Goal: Information Seeking & Learning: Understand process/instructions

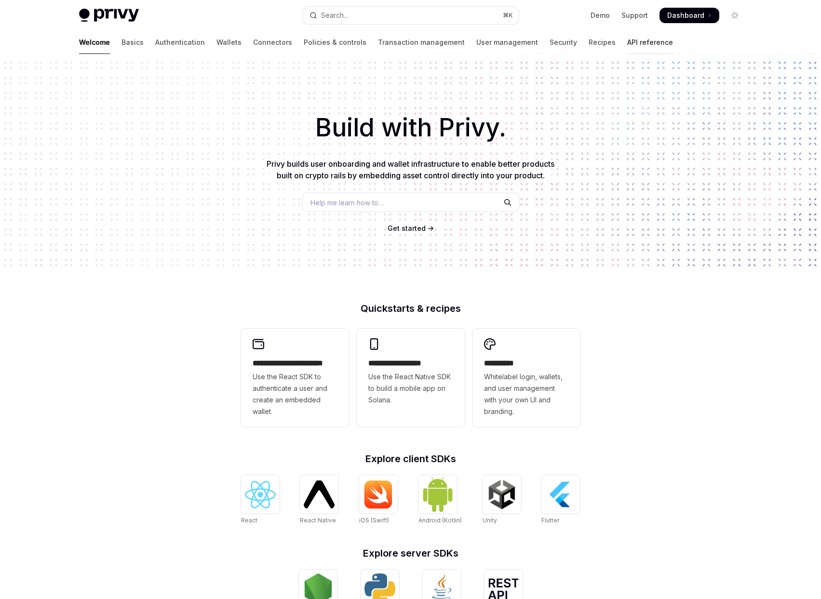
click at [627, 41] on link "API reference" at bounding box center [650, 42] width 46 height 23
type textarea "*"
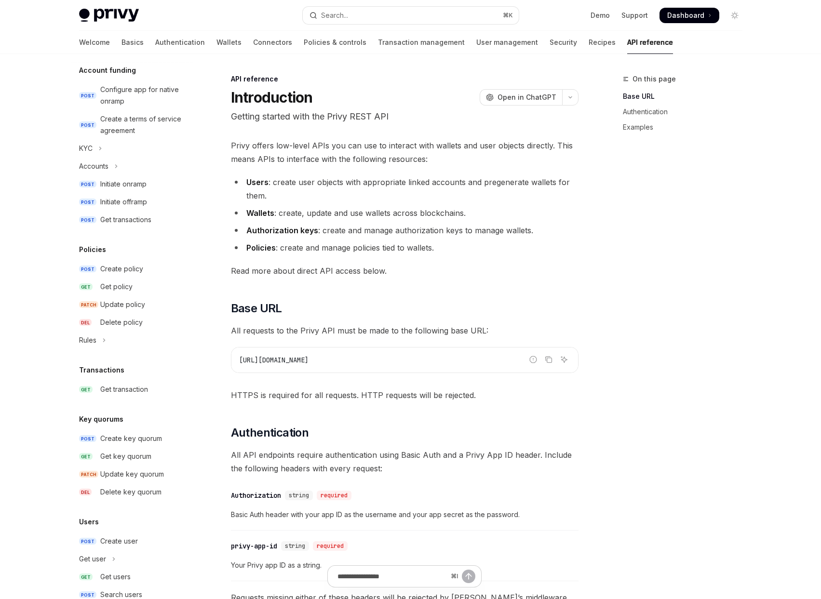
scroll to position [430, 0]
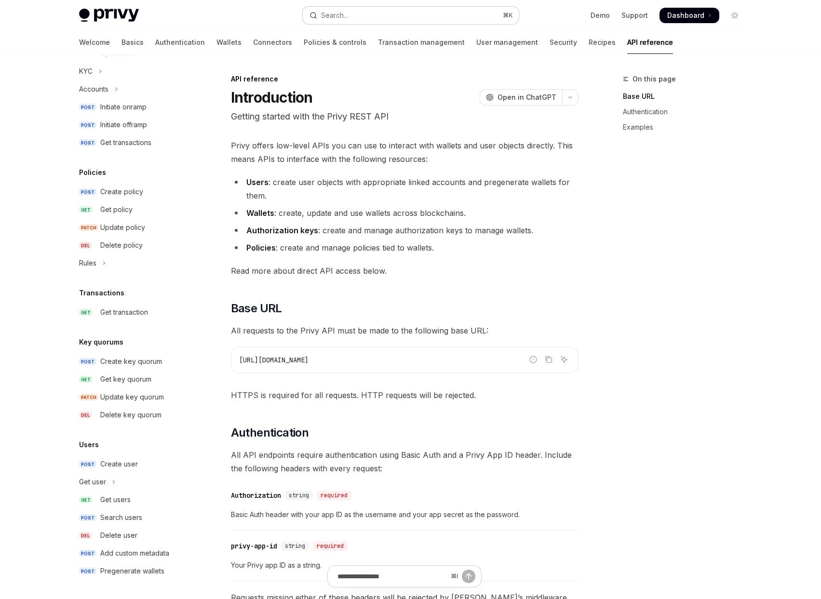
click at [414, 13] on button "Search... ⌘ K" at bounding box center [411, 15] width 216 height 17
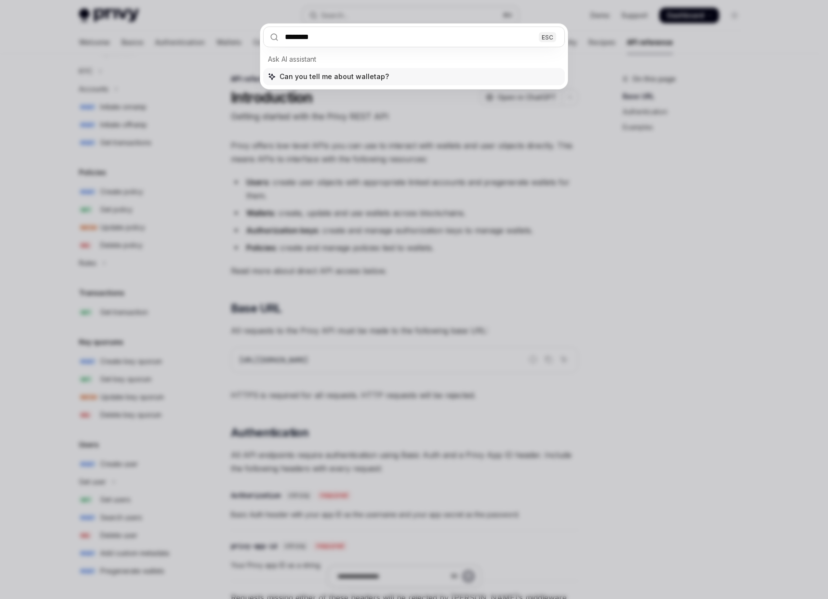
type input "*********"
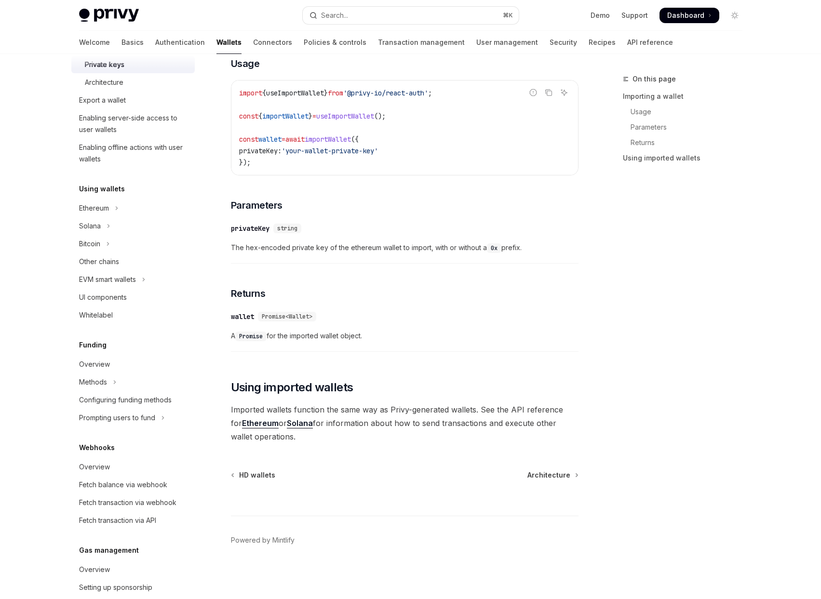
scroll to position [224, 0]
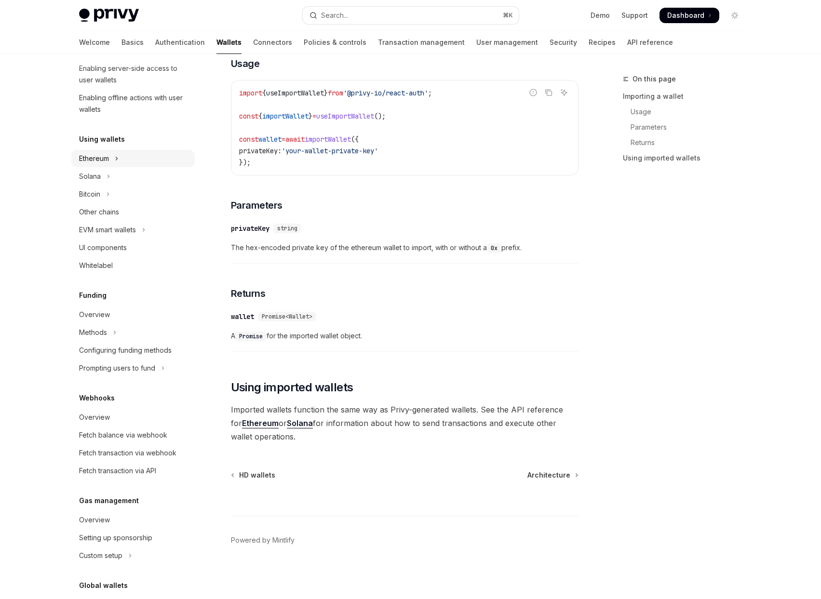
click at [124, 153] on button "Ethereum" at bounding box center [132, 158] width 123 height 17
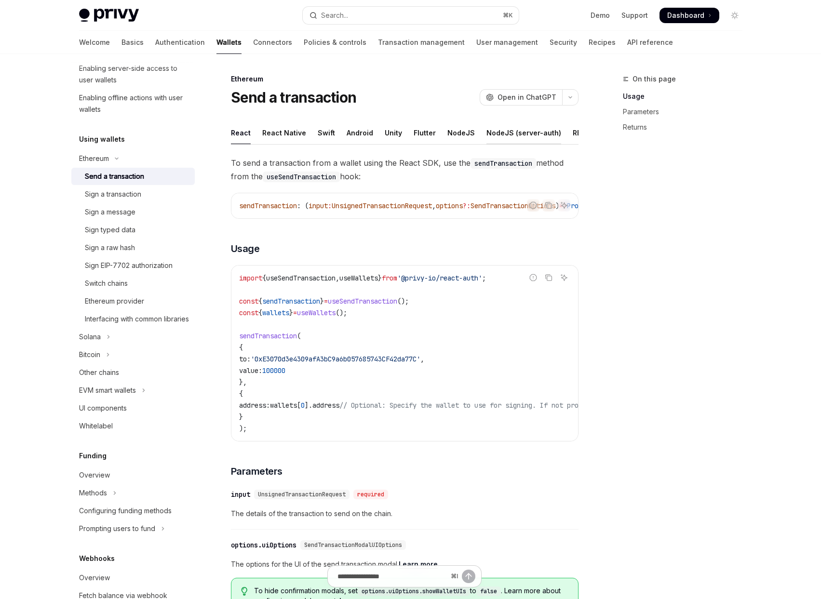
click at [517, 134] on div "NodeJS (server-auth)" at bounding box center [523, 132] width 75 height 23
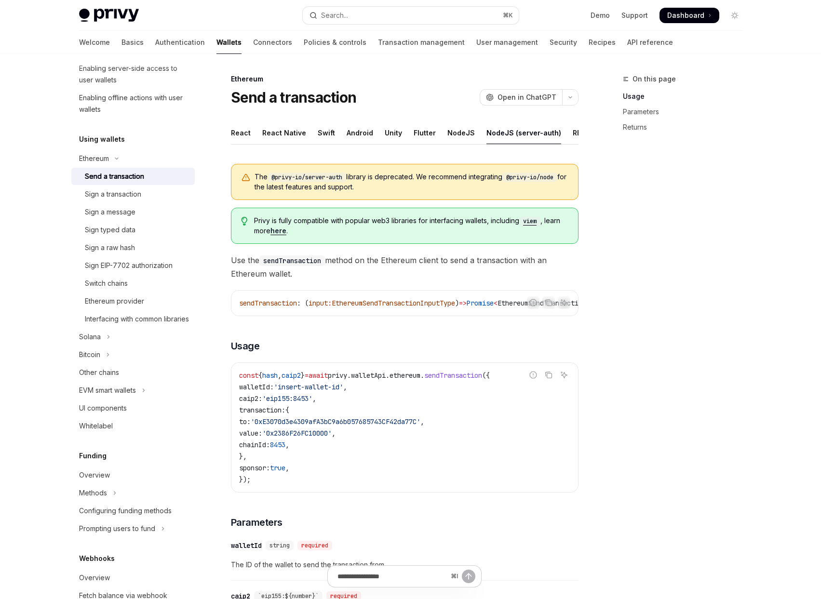
click at [681, 12] on span "Dashboard" at bounding box center [685, 16] width 37 height 10
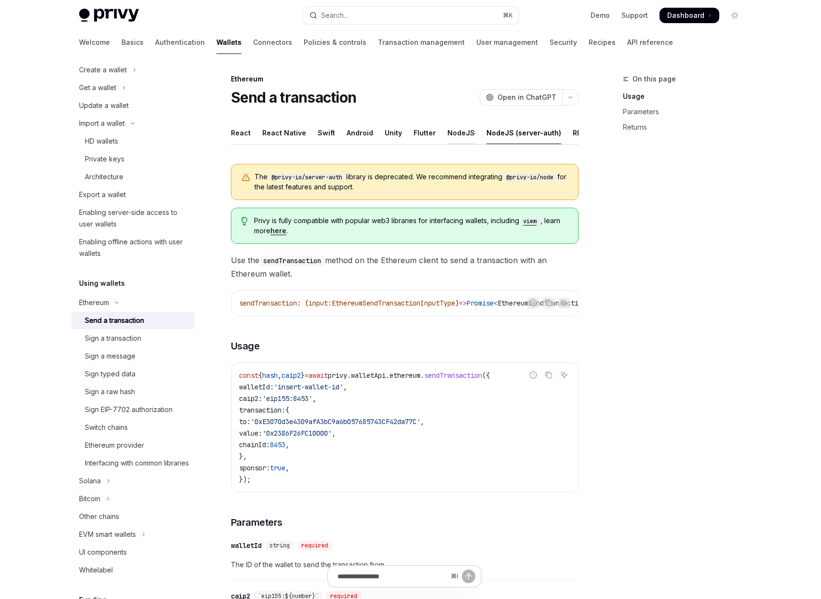
click at [457, 137] on div "NodeJS" at bounding box center [460, 132] width 27 height 23
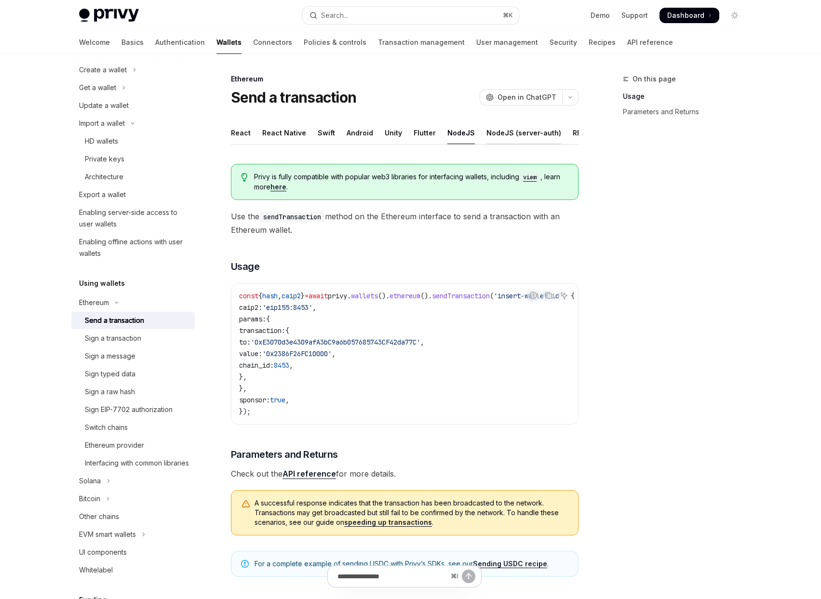
click at [504, 128] on div "NodeJS (server-auth)" at bounding box center [523, 132] width 75 height 23
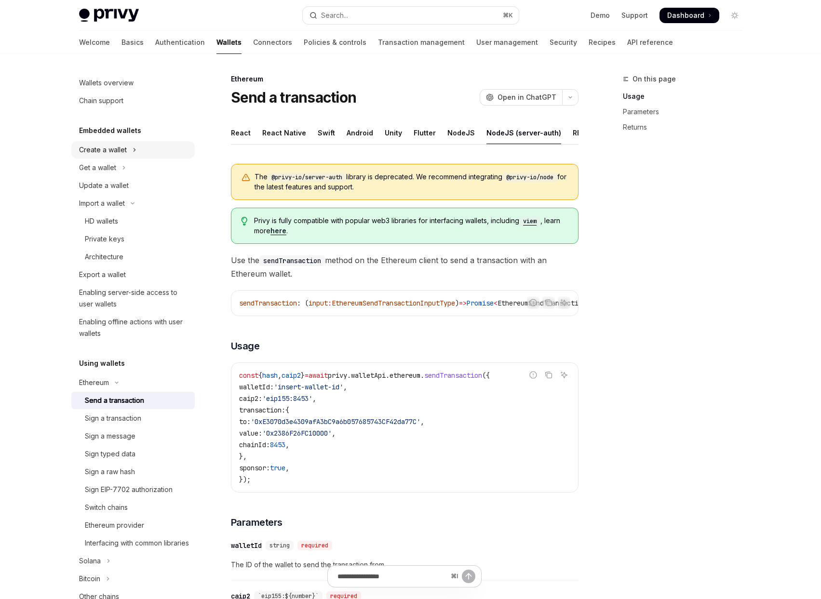
click at [136, 151] on button "Create a wallet" at bounding box center [132, 149] width 123 height 17
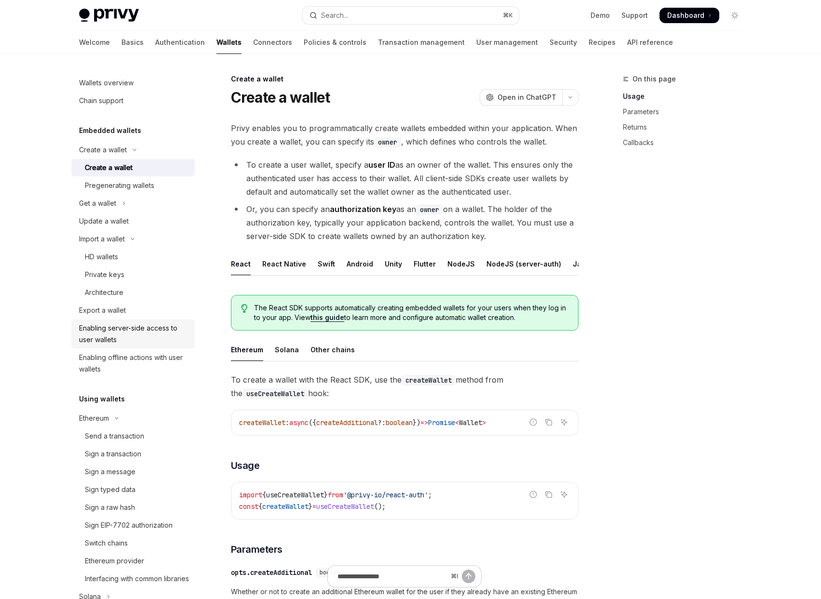
click at [151, 332] on div "Enabling server-side access to user wallets" at bounding box center [134, 333] width 110 height 23
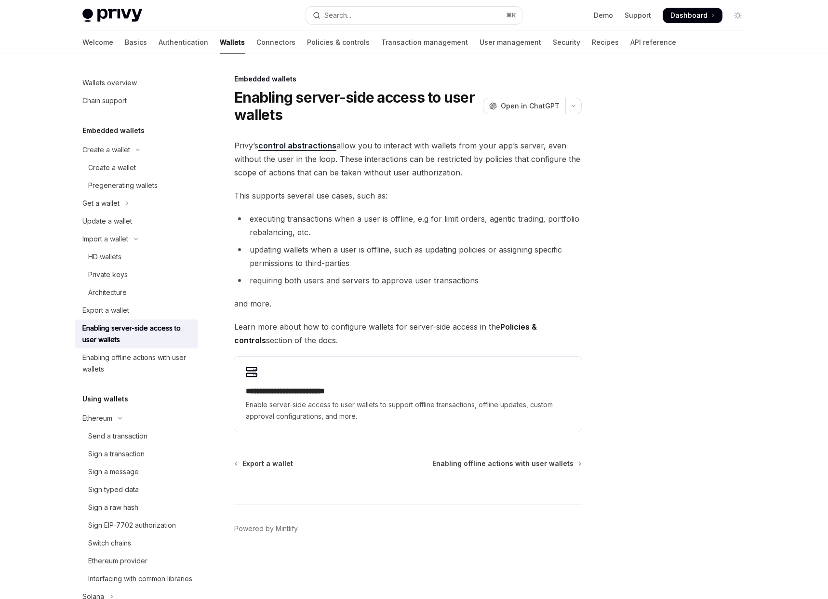
drag, startPoint x: 546, startPoint y: 325, endPoint x: 541, endPoint y: 326, distance: 4.8
click at [537, 325] on strong "Policies & controls" at bounding box center [385, 333] width 303 height 23
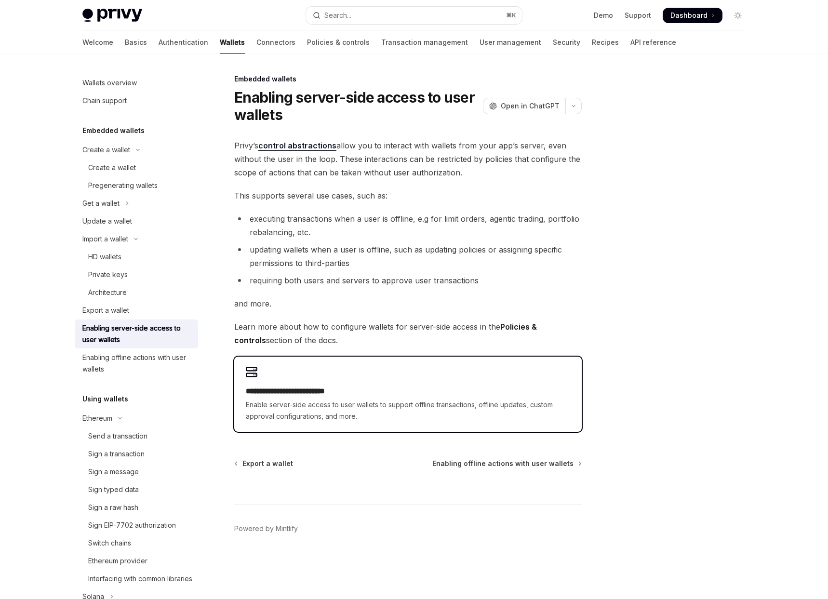
click at [420, 377] on div "**********" at bounding box center [407, 394] width 347 height 75
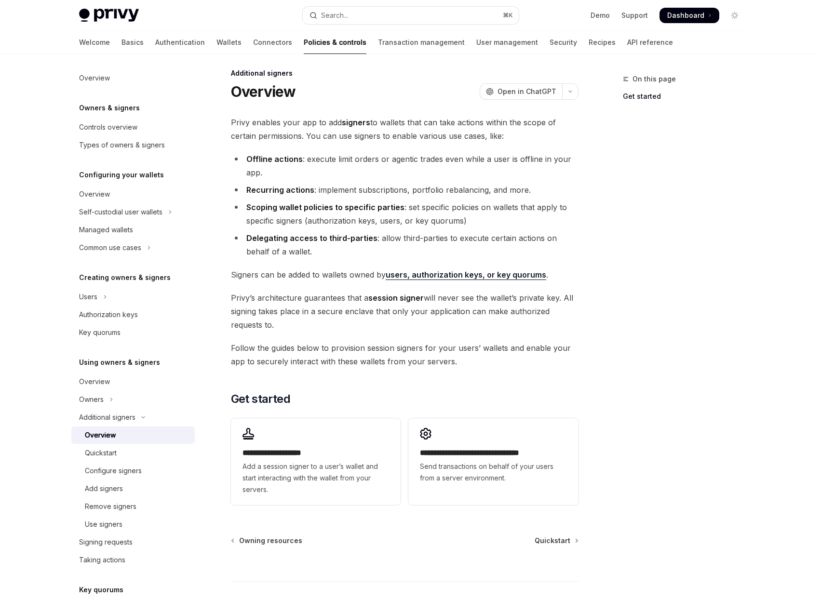
scroll to position [12, 0]
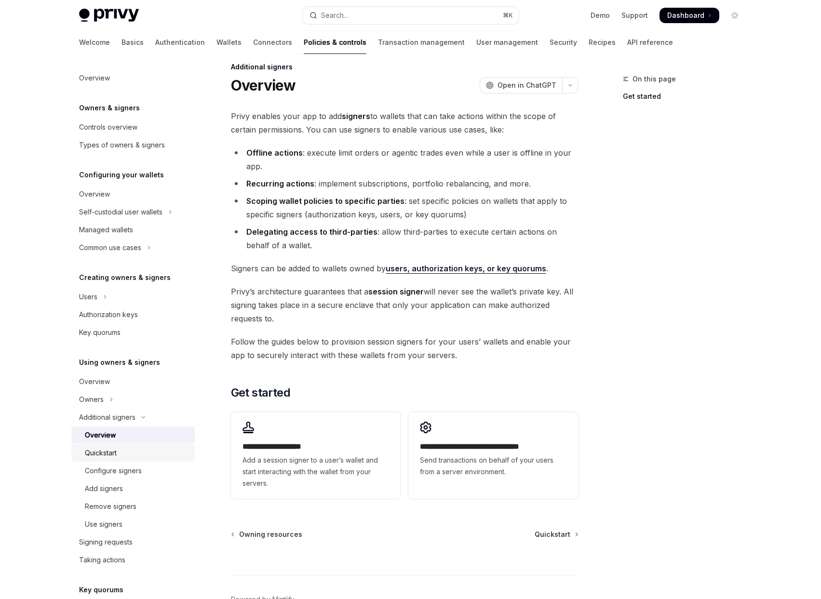
click at [109, 450] on div "Quickstart" at bounding box center [101, 453] width 32 height 12
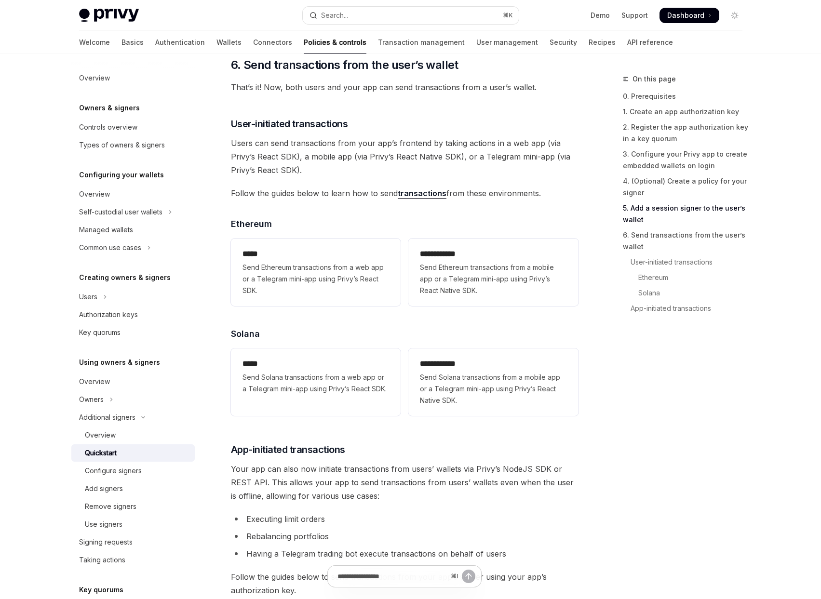
scroll to position [2374, 0]
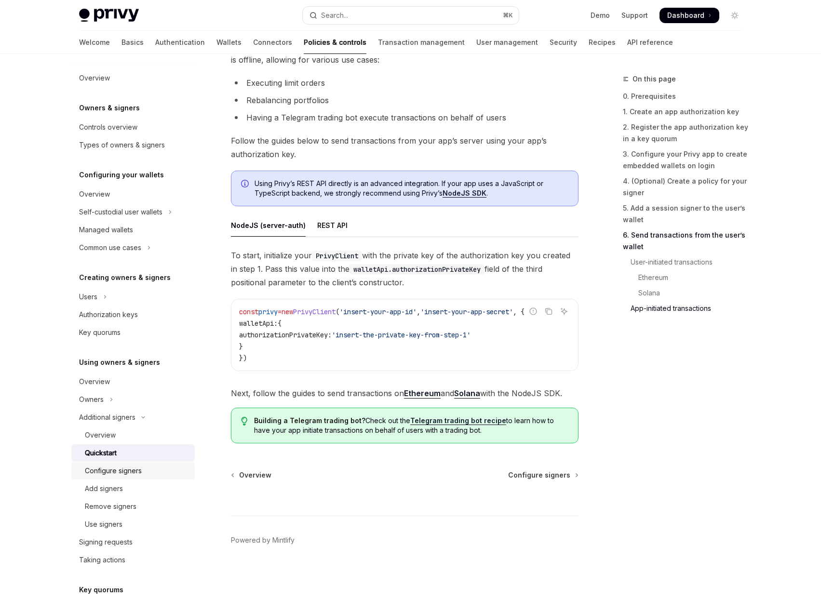
click at [129, 473] on div "Configure signers" at bounding box center [113, 471] width 57 height 12
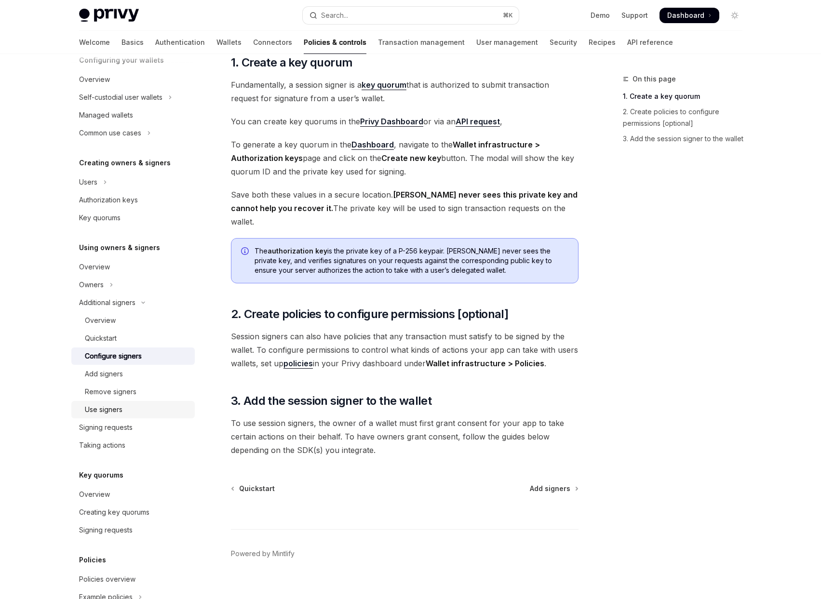
scroll to position [194, 0]
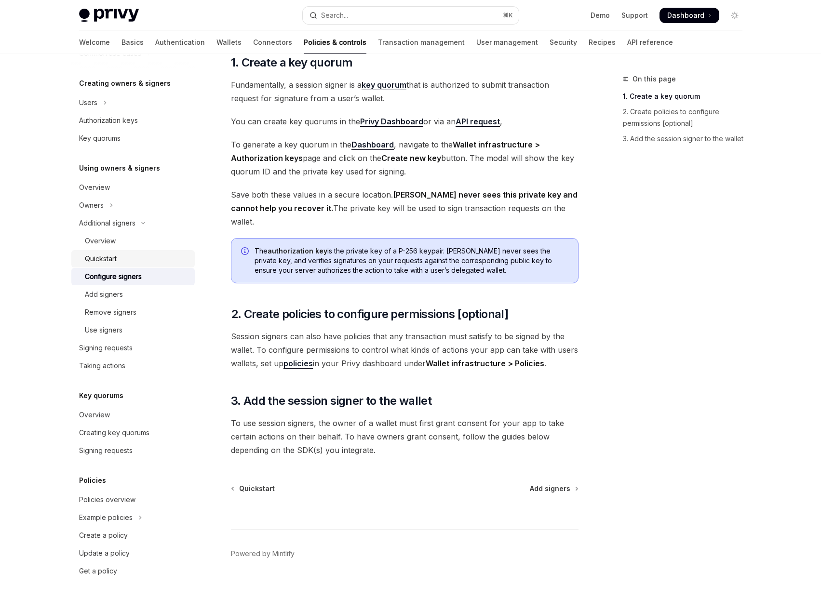
click at [146, 259] on div "Quickstart" at bounding box center [137, 259] width 104 height 12
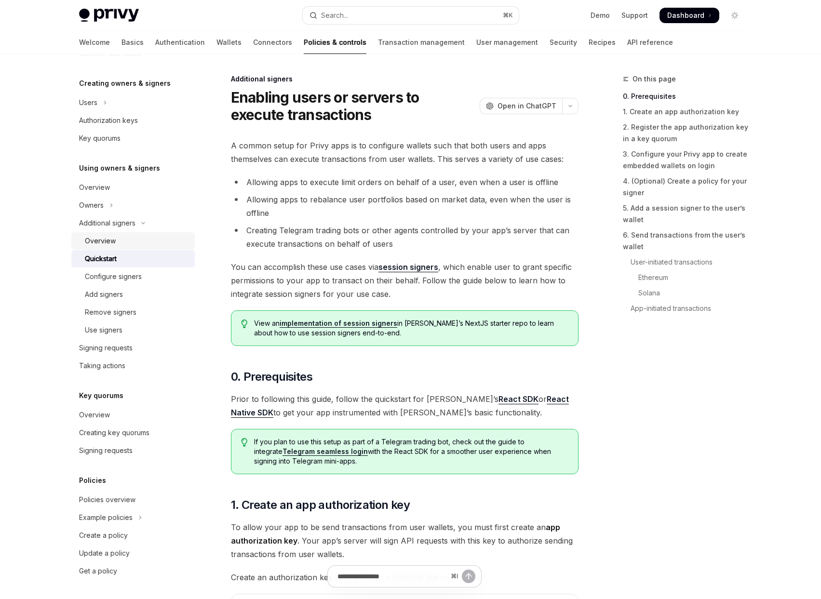
click at [138, 241] on div "Overview" at bounding box center [137, 241] width 104 height 12
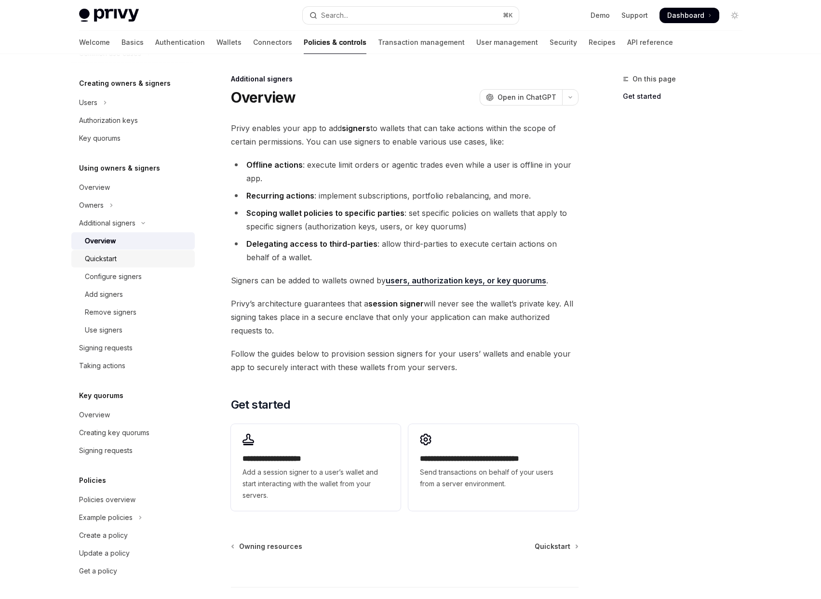
click at [133, 253] on div "Quickstart" at bounding box center [137, 259] width 104 height 12
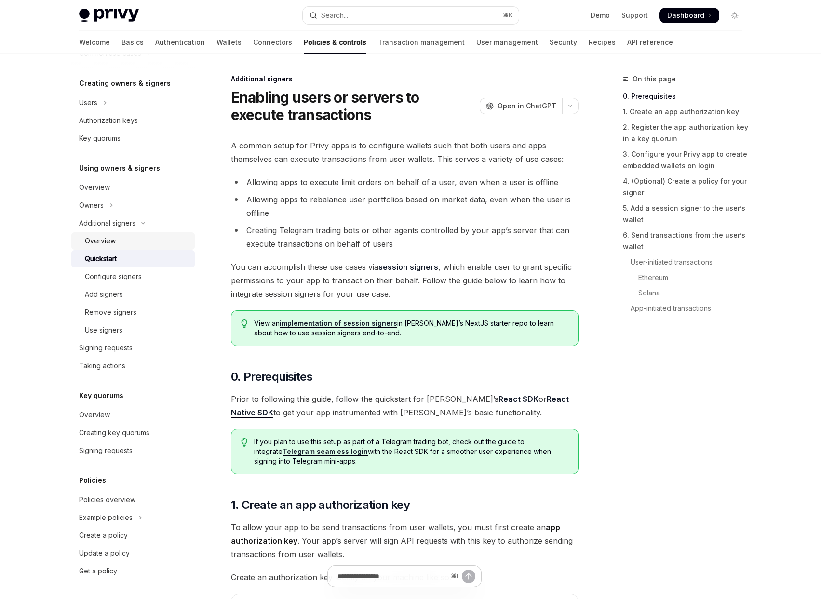
click at [138, 240] on div "Overview" at bounding box center [137, 241] width 104 height 12
type textarea "*"
